Goal: Information Seeking & Learning: Learn about a topic

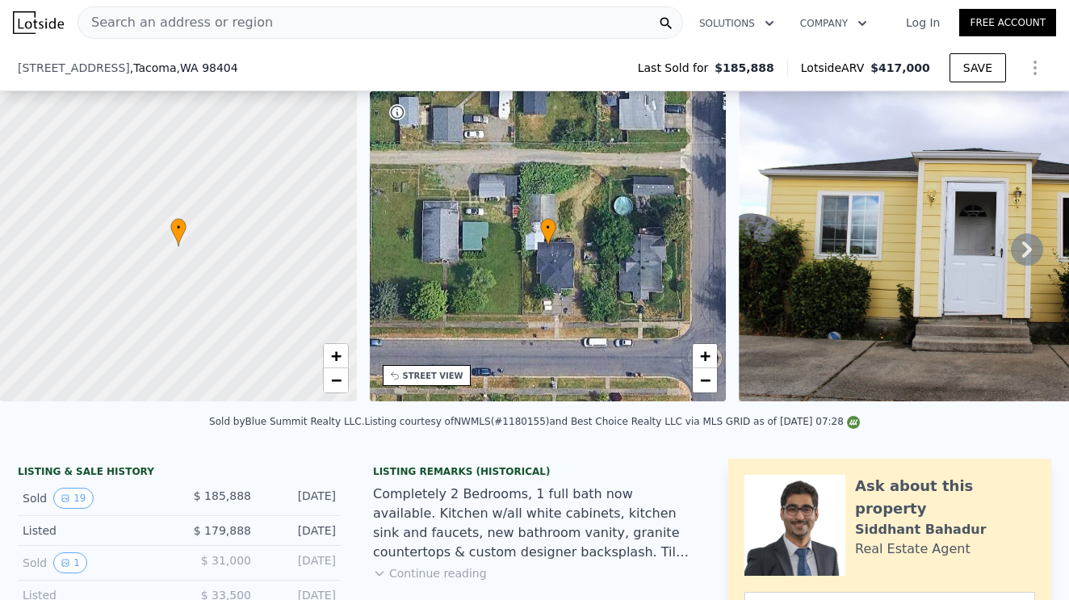
scroll to position [337, 0]
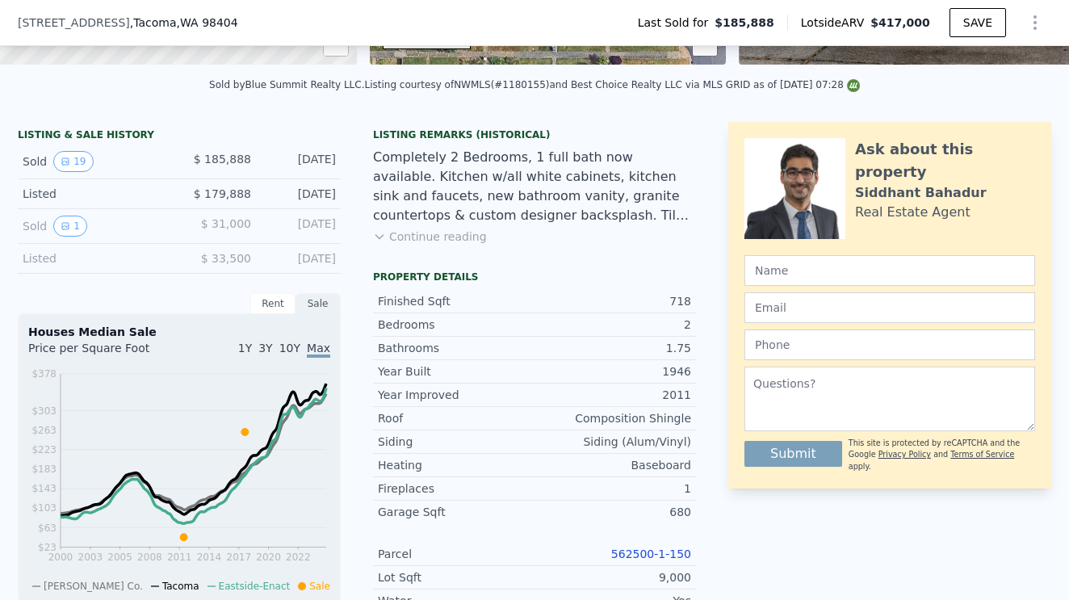
click at [651, 552] on link "562500-1-150" at bounding box center [651, 553] width 80 height 13
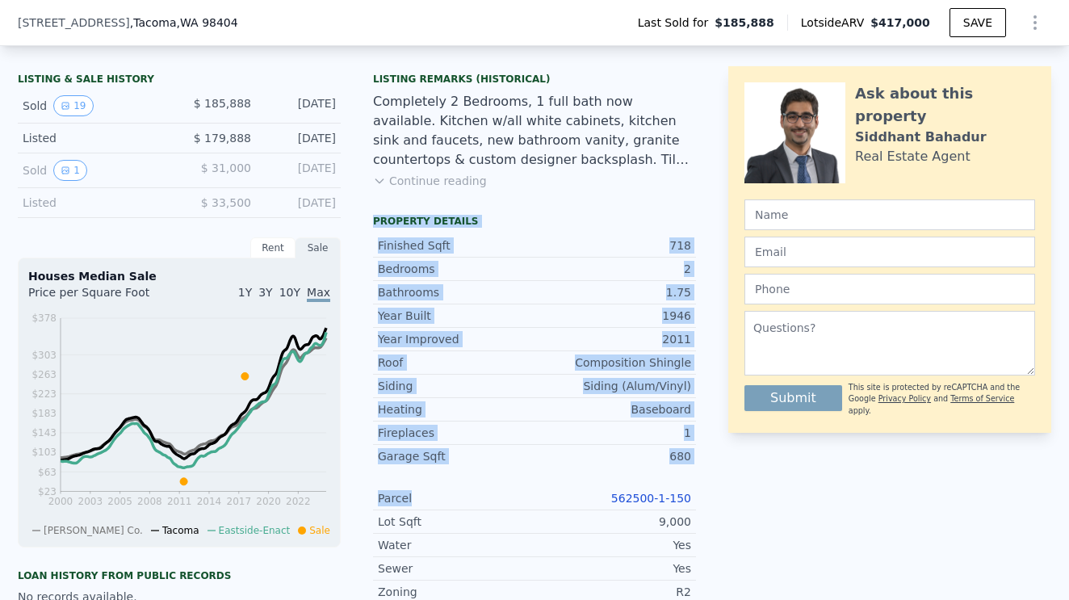
drag, startPoint x: 373, startPoint y: 211, endPoint x: 615, endPoint y: 477, distance: 359.4
click at [615, 477] on div "Property details Finished Sqft 718 Bedrooms 2 Bathrooms 1.75 Year Built 1946 Ye…" at bounding box center [534, 450] width 323 height 471
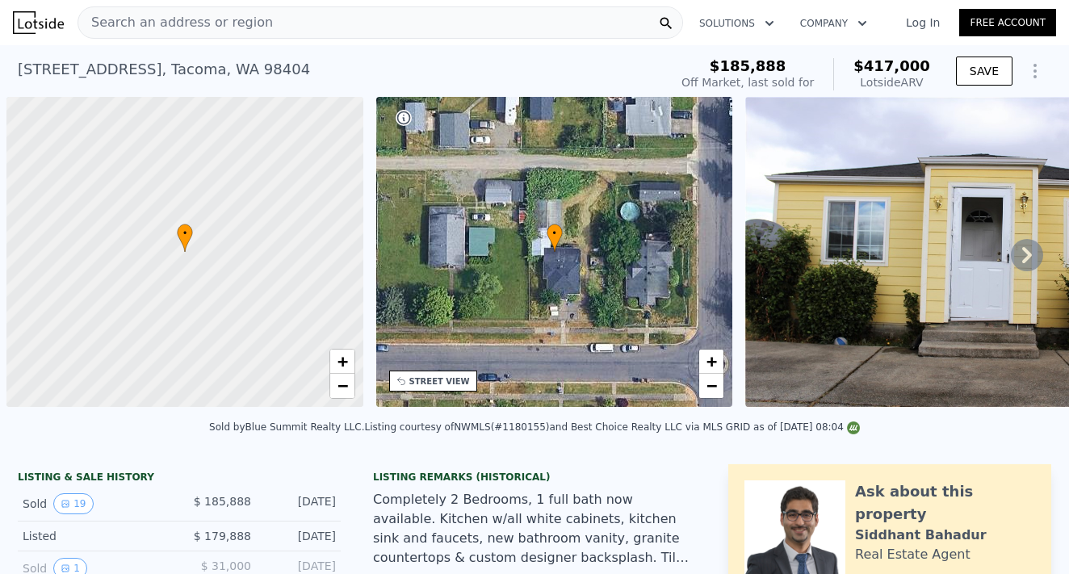
click at [115, 21] on span "Search an address or region" at bounding box center [175, 22] width 195 height 19
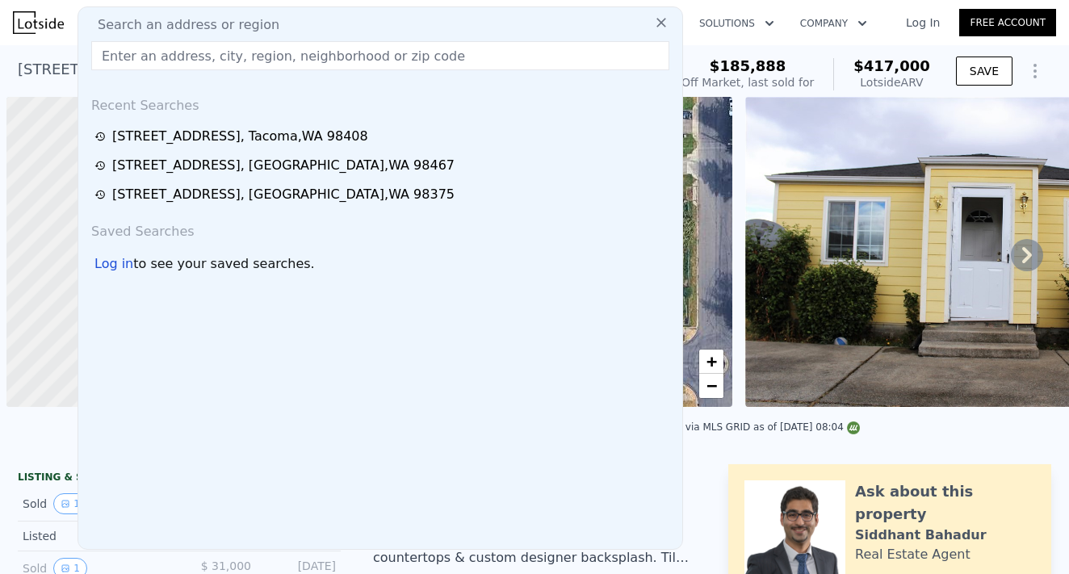
scroll to position [0, 6]
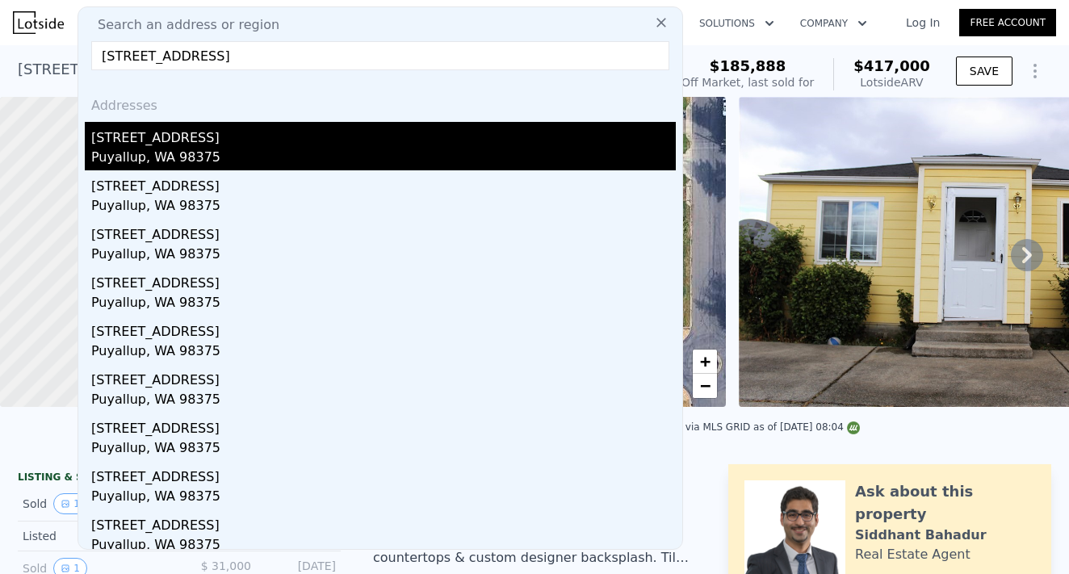
type input "7236 163RD ST E PUYALLUP, WA 98375"
click at [178, 144] on div "7236 163rd St E" at bounding box center [383, 135] width 584 height 26
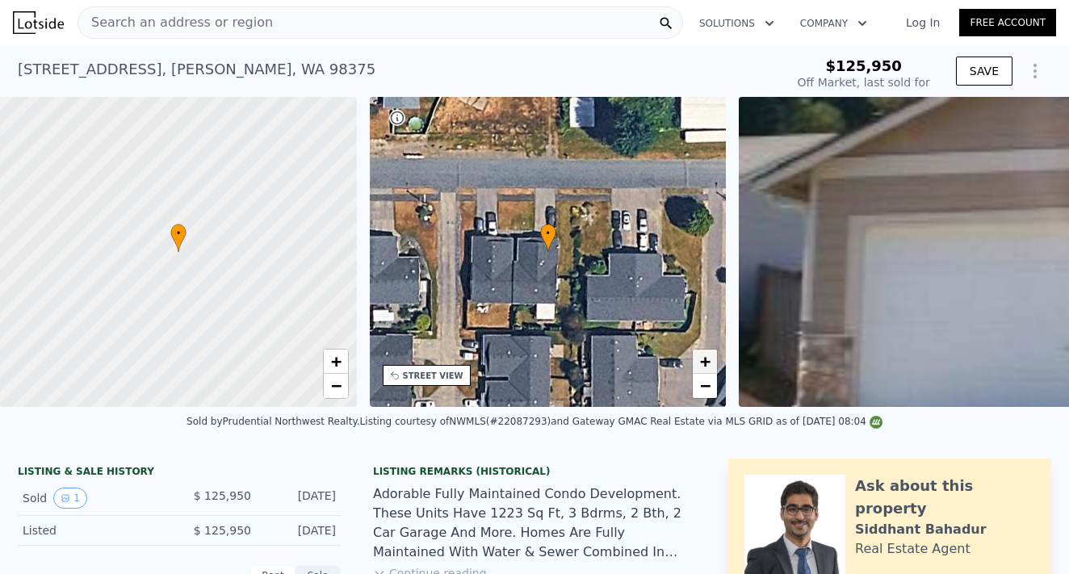
type input "-$ 136,156"
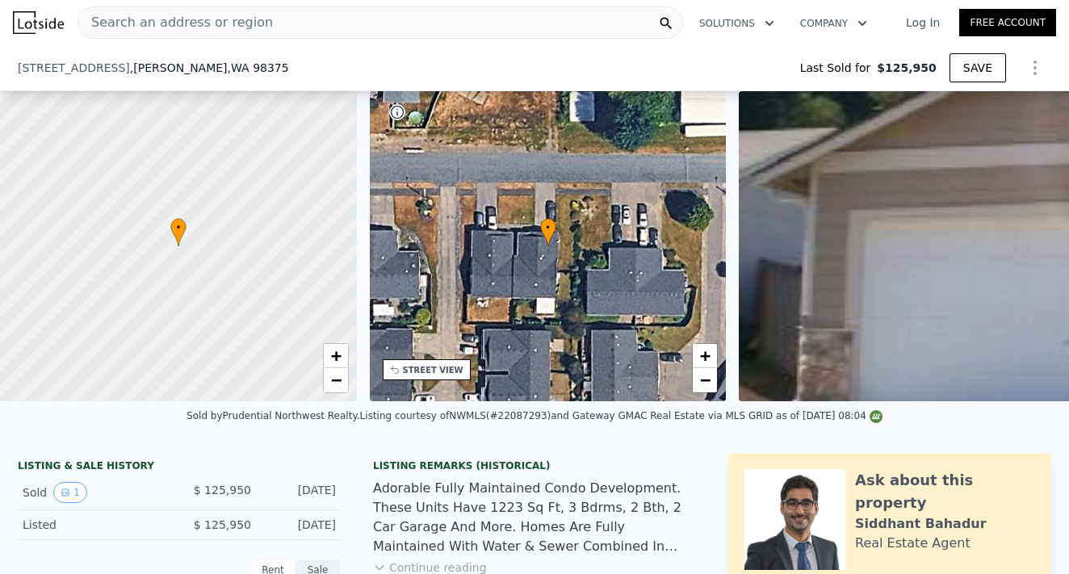
scroll to position [416, 0]
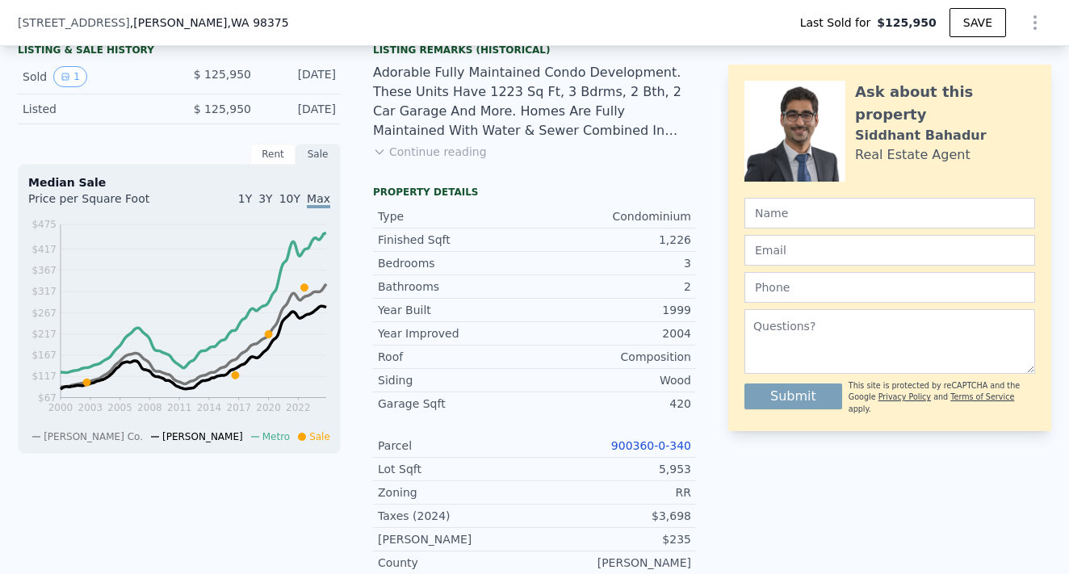
click at [656, 442] on link "900360-0-340" at bounding box center [651, 445] width 80 height 13
